Goal: Check status: Check status

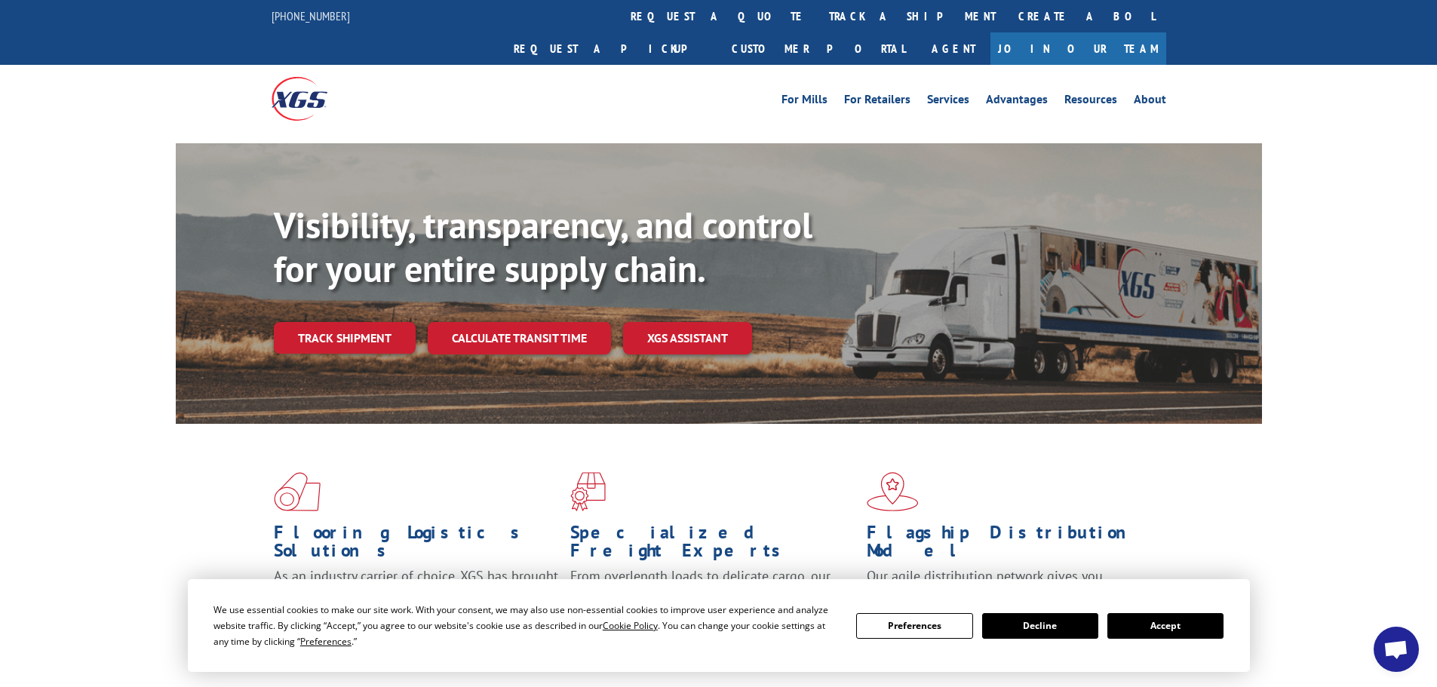
click at [1171, 634] on button "Accept" at bounding box center [1165, 626] width 116 height 26
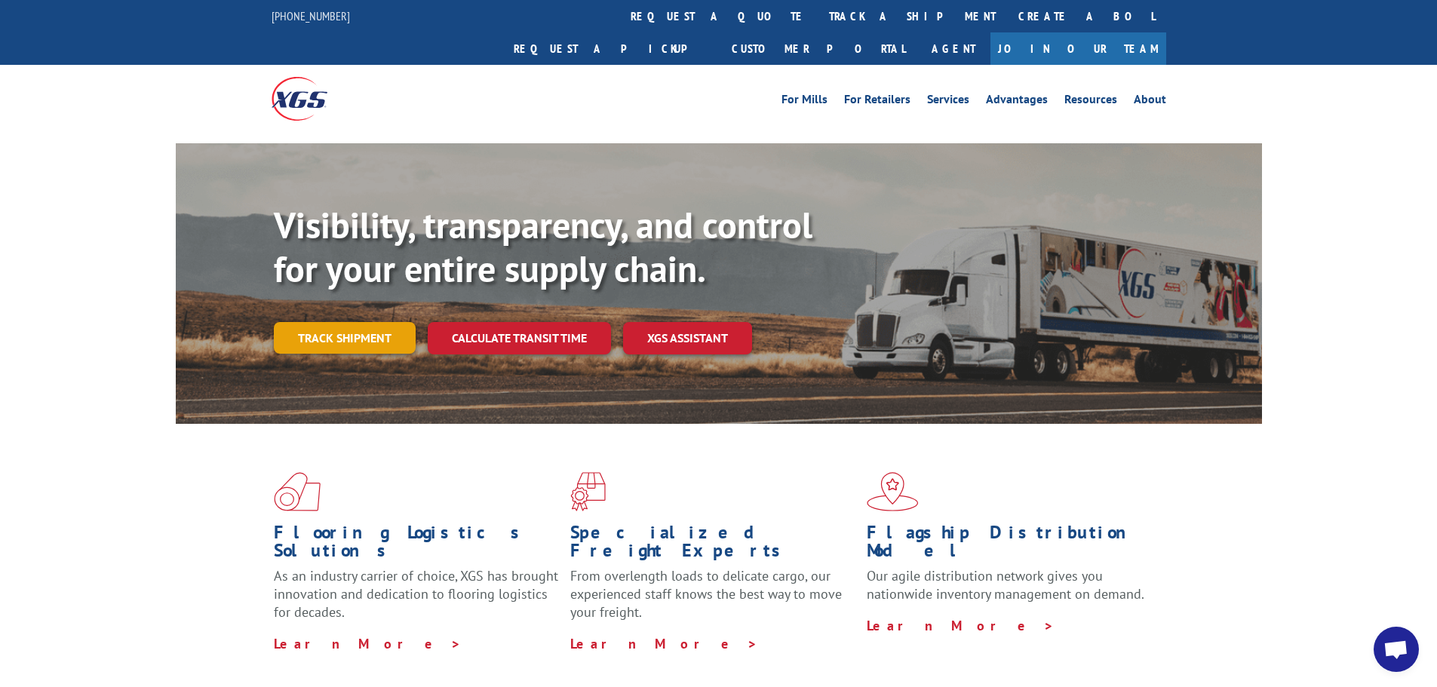
click at [366, 322] on link "Track shipment" at bounding box center [345, 338] width 142 height 32
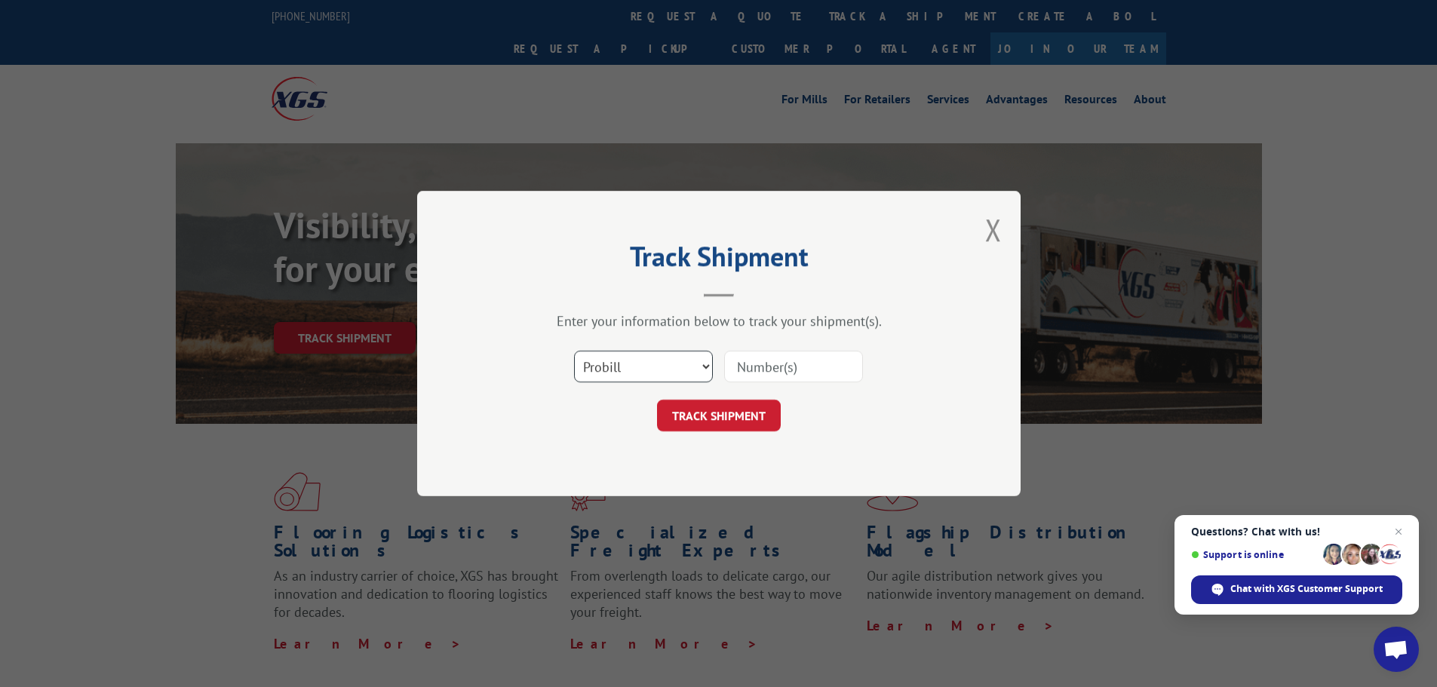
click at [596, 366] on select "Select category... Probill BOL PO" at bounding box center [643, 367] width 139 height 32
click at [574, 351] on select "Select category... Probill BOL PO" at bounding box center [643, 367] width 139 height 32
click at [612, 368] on select "Select category... Probill BOL PO" at bounding box center [643, 367] width 139 height 32
select select "po"
click at [574, 351] on select "Select category... Probill BOL PO" at bounding box center [643, 367] width 139 height 32
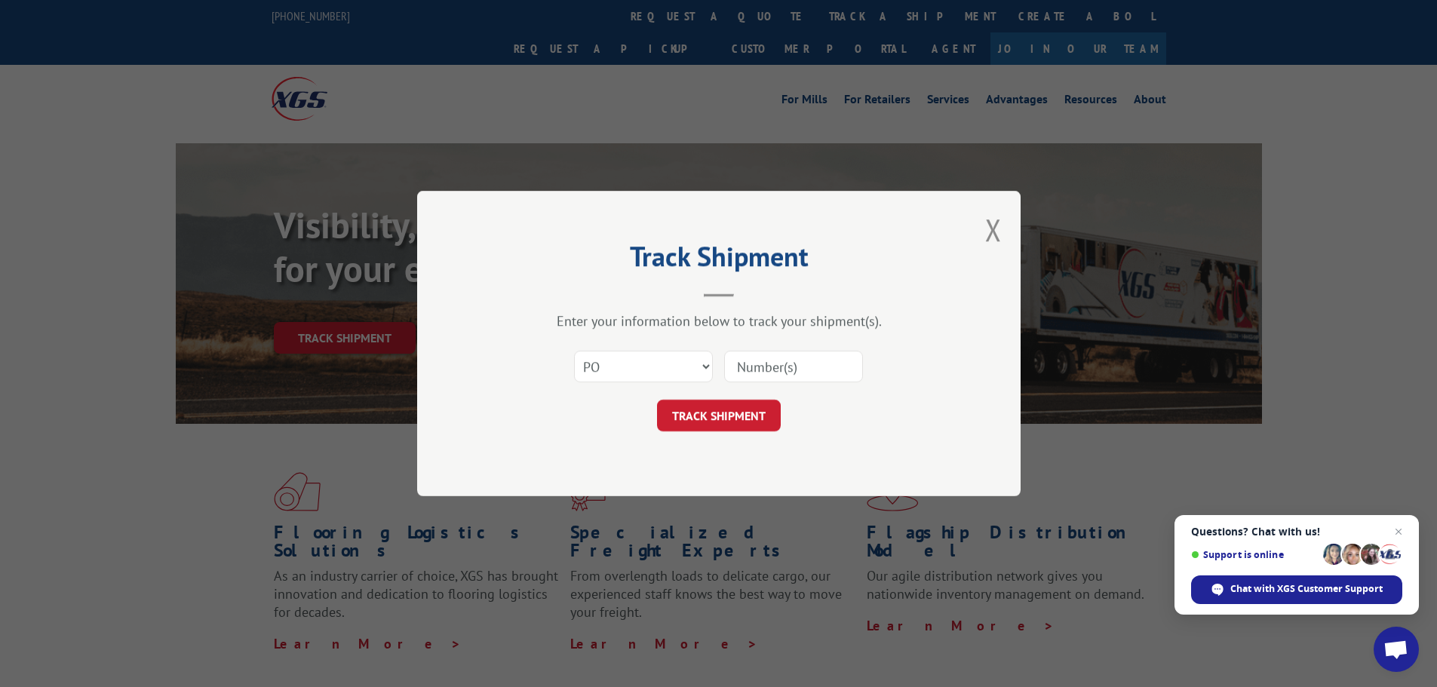
click at [744, 367] on input at bounding box center [793, 367] width 139 height 32
paste input "04547697"
type input "04547697"
click at [728, 410] on button "TRACK SHIPMENT" at bounding box center [719, 416] width 124 height 32
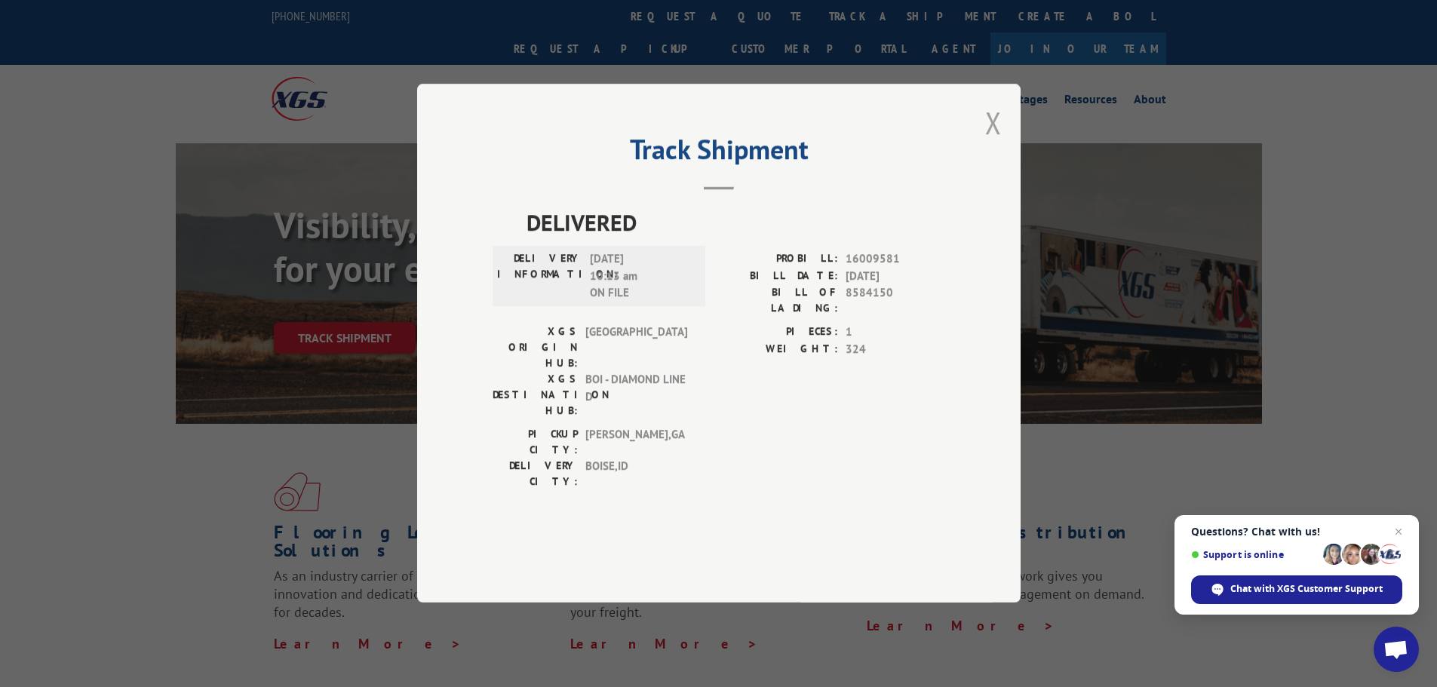
click at [993, 143] on button "Close modal" at bounding box center [993, 123] width 17 height 40
